Goal: Check status

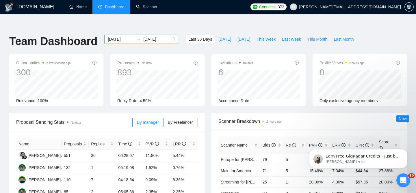
click at [170, 35] on div "[DATE] [DATE]" at bounding box center [141, 39] width 74 height 9
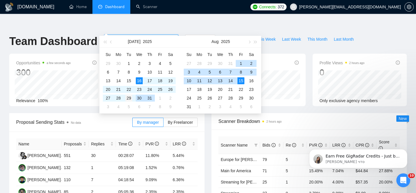
type input "[DATE]"
click at [130, 99] on div "29" at bounding box center [128, 98] width 7 height 7
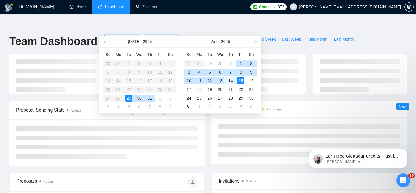
type input "[DATE]"
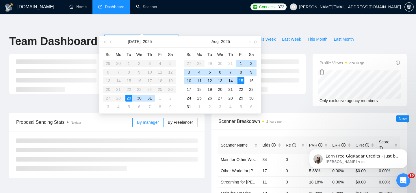
click at [241, 82] on div "15" at bounding box center [241, 80] width 7 height 7
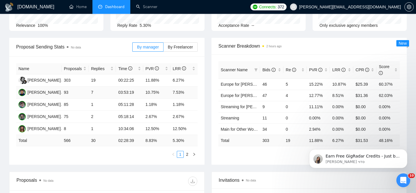
scroll to position [76, 0]
drag, startPoint x: 146, startPoint y: 106, endPoint x: 170, endPoint y: 101, distance: 24.9
click at [169, 110] on td "2.67%" at bounding box center [156, 116] width 27 height 12
drag, startPoint x: 146, startPoint y: 105, endPoint x: 161, endPoint y: 105, distance: 15.6
click at [161, 110] on td "2.67%" at bounding box center [156, 116] width 27 height 12
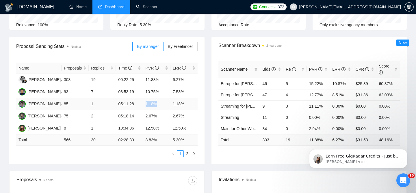
drag, startPoint x: 145, startPoint y: 91, endPoint x: 160, endPoint y: 92, distance: 15.4
click at [160, 98] on td "1.18%" at bounding box center [156, 104] width 27 height 12
drag, startPoint x: 69, startPoint y: 93, endPoint x: 62, endPoint y: 93, distance: 7.5
click at [62, 98] on td "85" at bounding box center [75, 104] width 27 height 12
click at [185, 151] on link "2" at bounding box center [187, 154] width 6 height 6
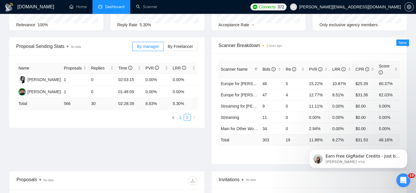
click at [180, 114] on link "1" at bounding box center [180, 117] width 6 height 6
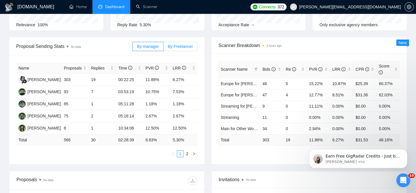
click at [177, 44] on span "By Freelancer" at bounding box center [180, 46] width 25 height 5
click at [164, 48] on input "By Freelancer" at bounding box center [164, 48] width 0 height 0
drag, startPoint x: 146, startPoint y: 115, endPoint x: 191, endPoint y: 121, distance: 45.7
click at [191, 123] on tr "[PERSON_NAME] 85 1 05:11:28 1.18% 1.18%" at bounding box center [107, 129] width 182 height 12
